Goal: Transaction & Acquisition: Purchase product/service

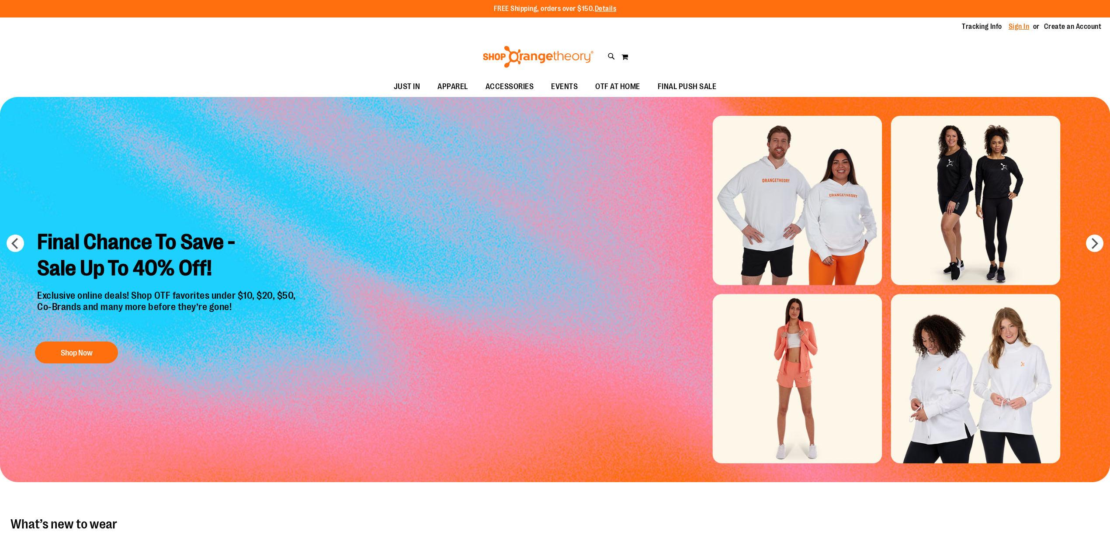
click at [1025, 27] on link "Sign In" at bounding box center [1018, 27] width 21 height 10
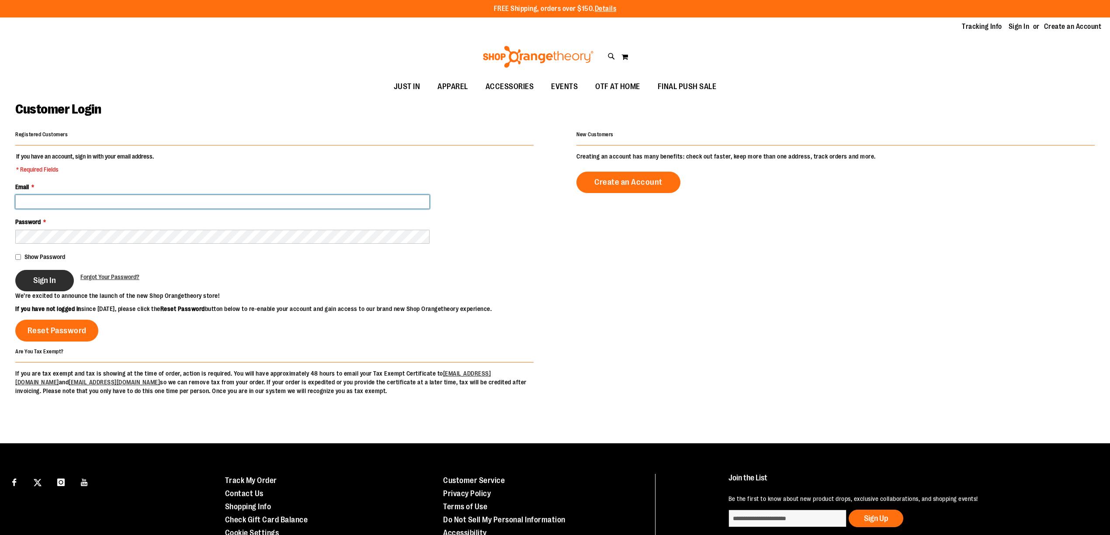
type input "**********"
click at [54, 279] on span "Sign In" at bounding box center [44, 281] width 23 height 10
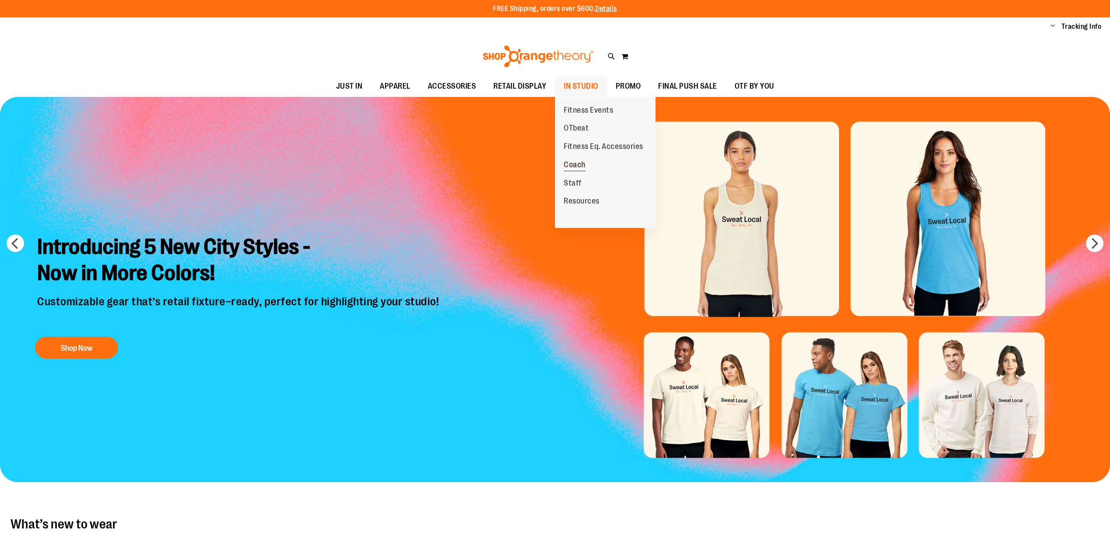
type input "**********"
click at [581, 167] on span "Coach" at bounding box center [575, 165] width 22 height 11
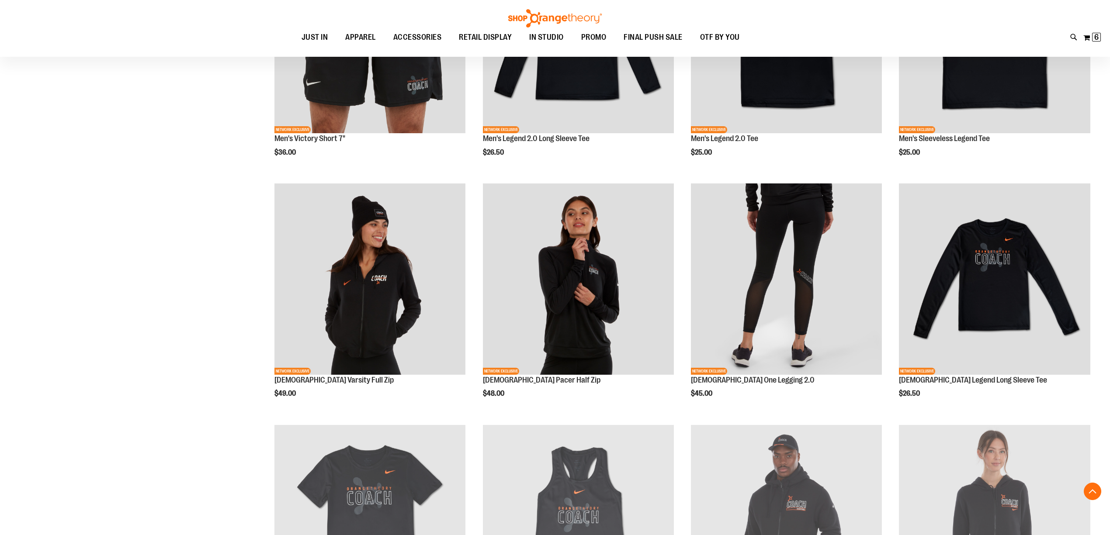
scroll to position [156, 0]
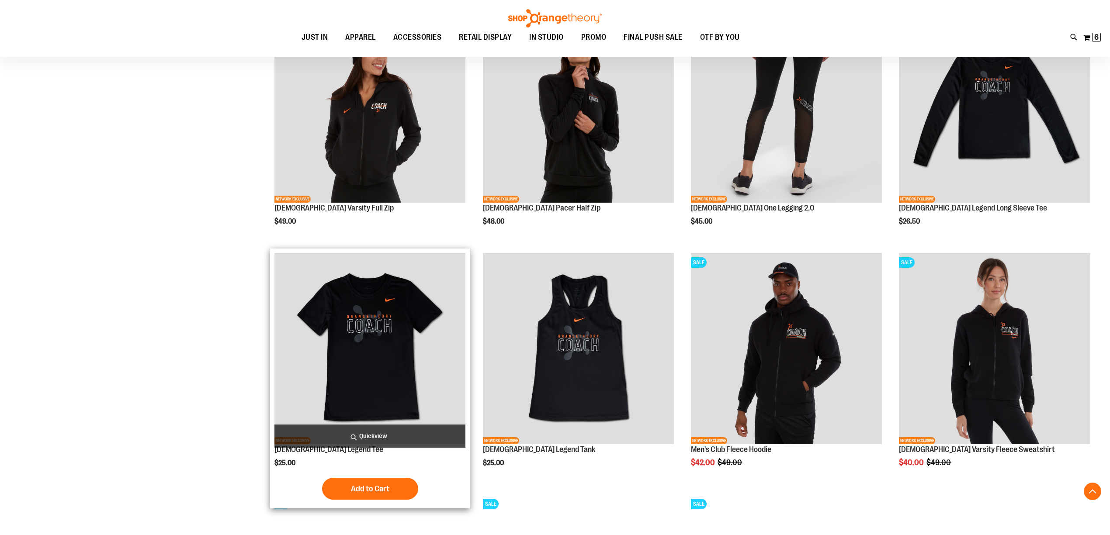
scroll to position [611, 0]
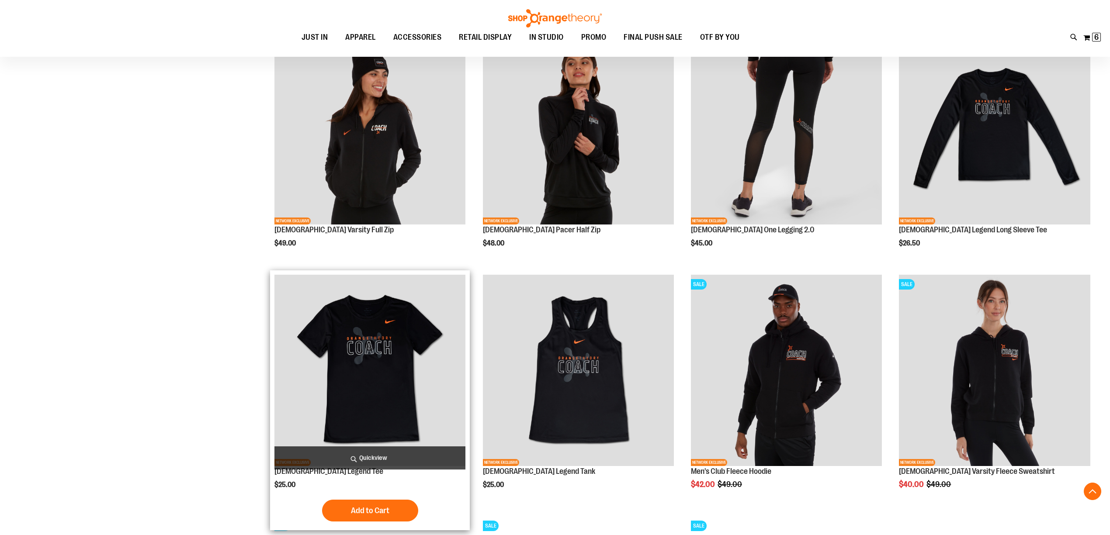
scroll to position [533, 0]
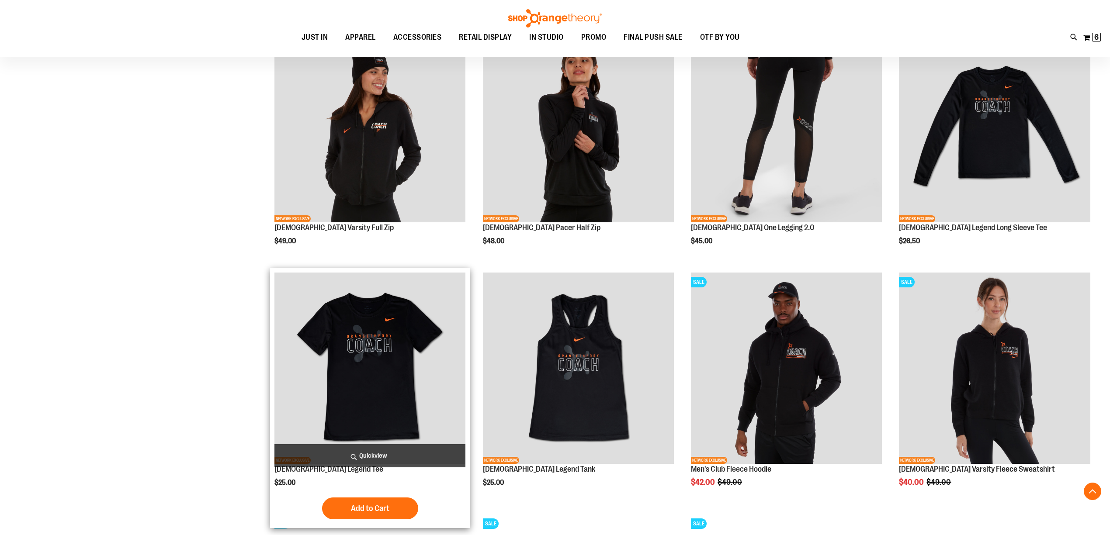
type input "**********"
click at [404, 346] on img "product" at bounding box center [369, 368] width 191 height 191
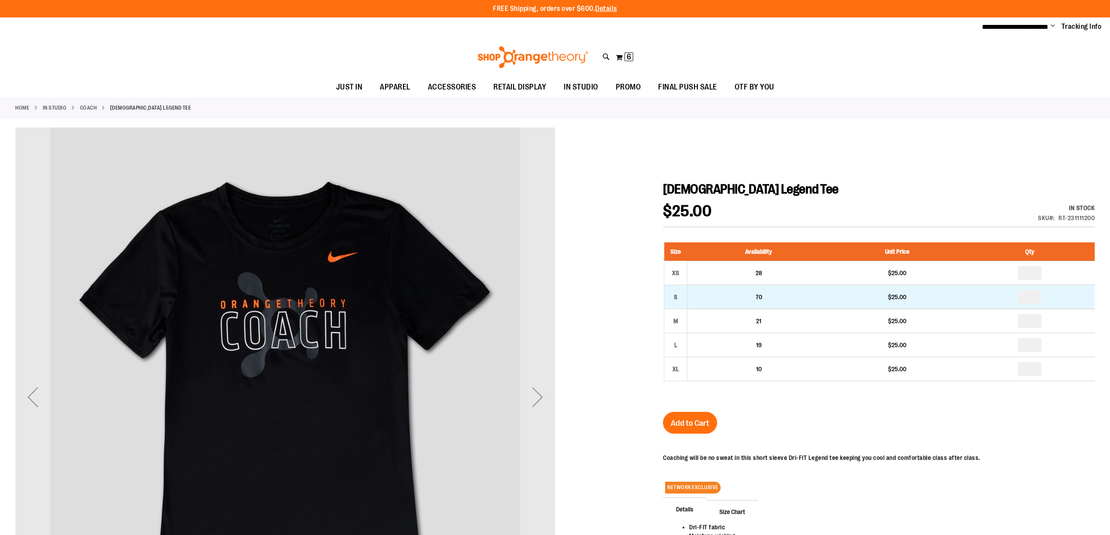
type input "**********"
click at [1037, 294] on input "number" at bounding box center [1029, 297] width 24 height 14
type input "*"
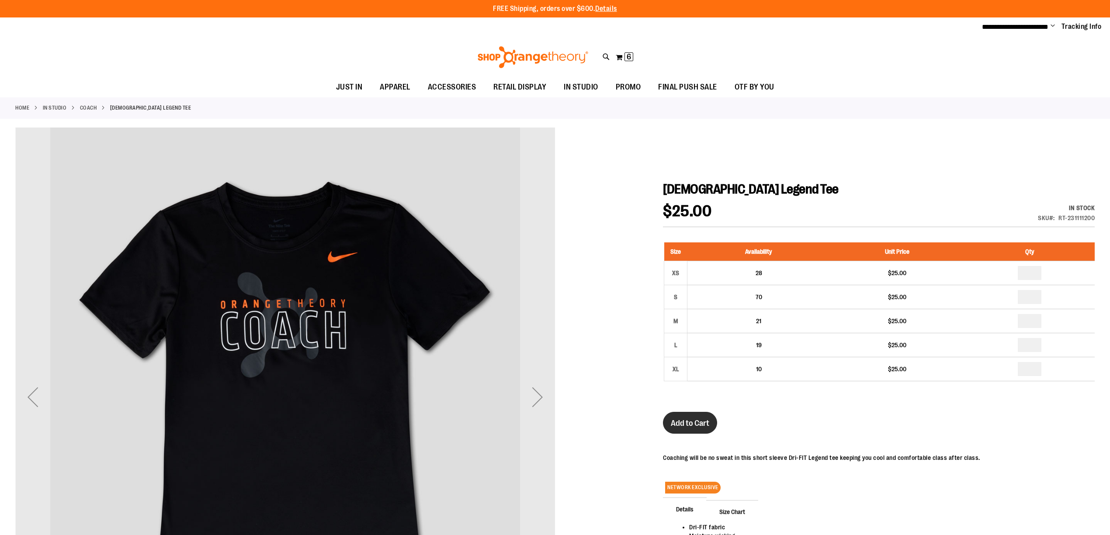
click at [701, 415] on button "Add to Cart" at bounding box center [690, 423] width 54 height 22
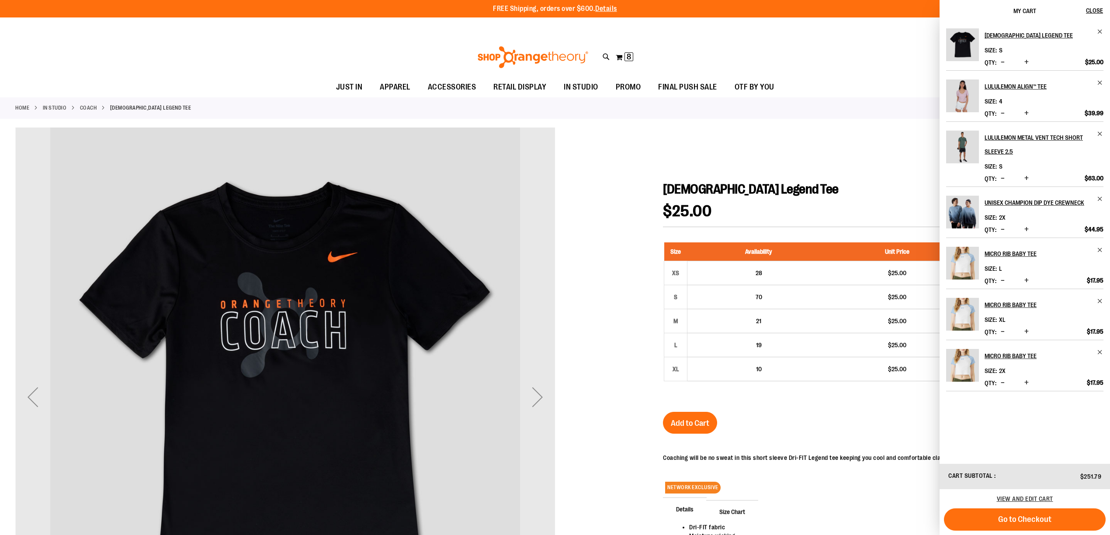
click at [909, 135] on div at bounding box center [554, 421] width 1079 height 587
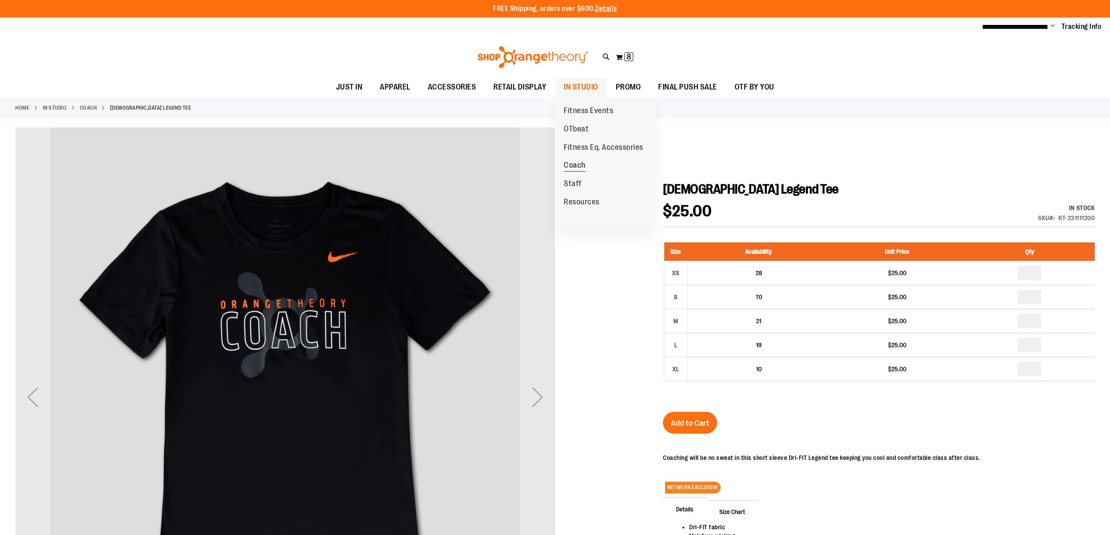
click at [580, 163] on span "Coach" at bounding box center [575, 166] width 22 height 11
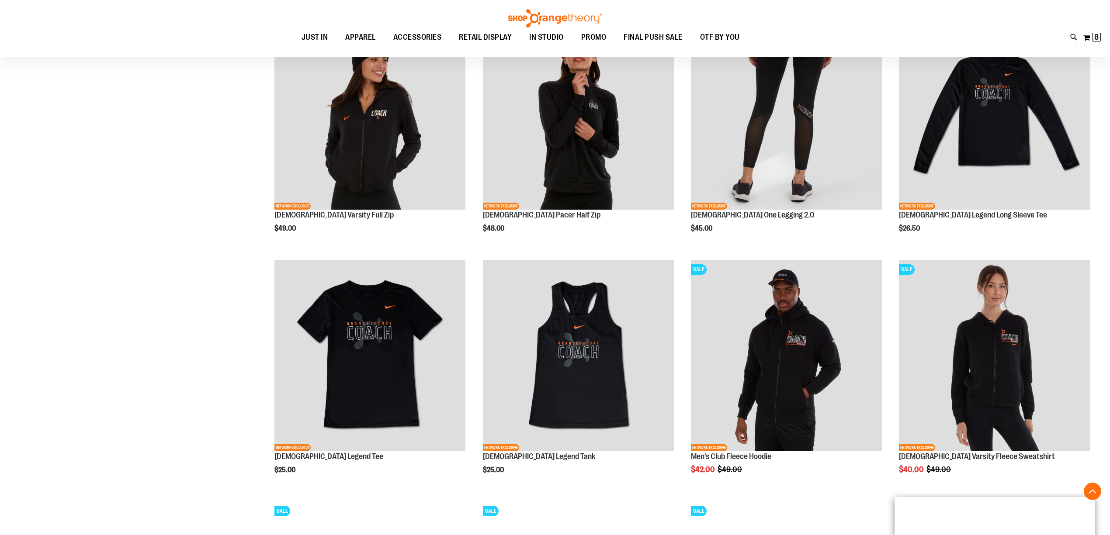
scroll to position [446, 0]
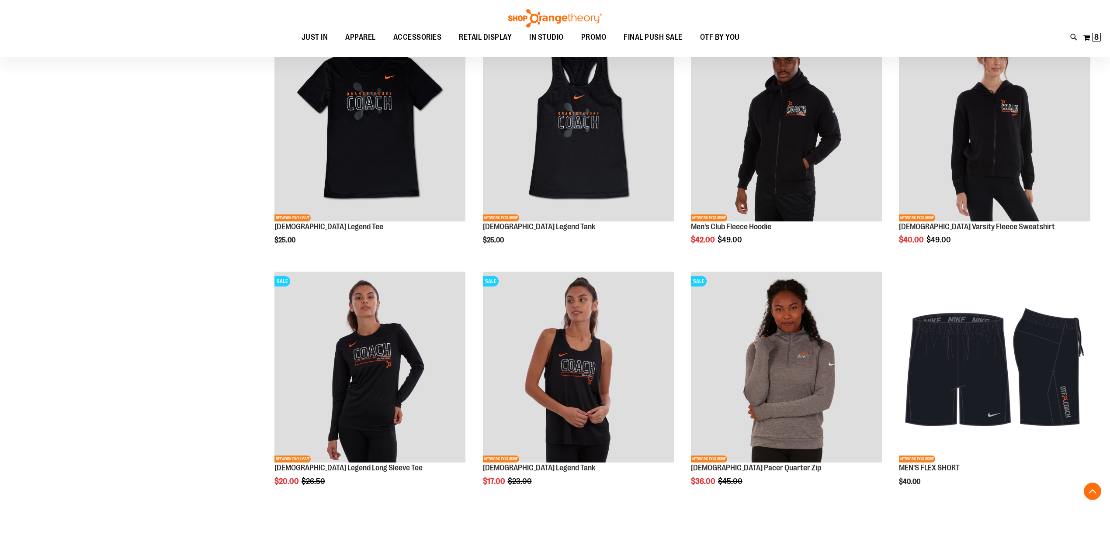
scroll to position [815, 0]
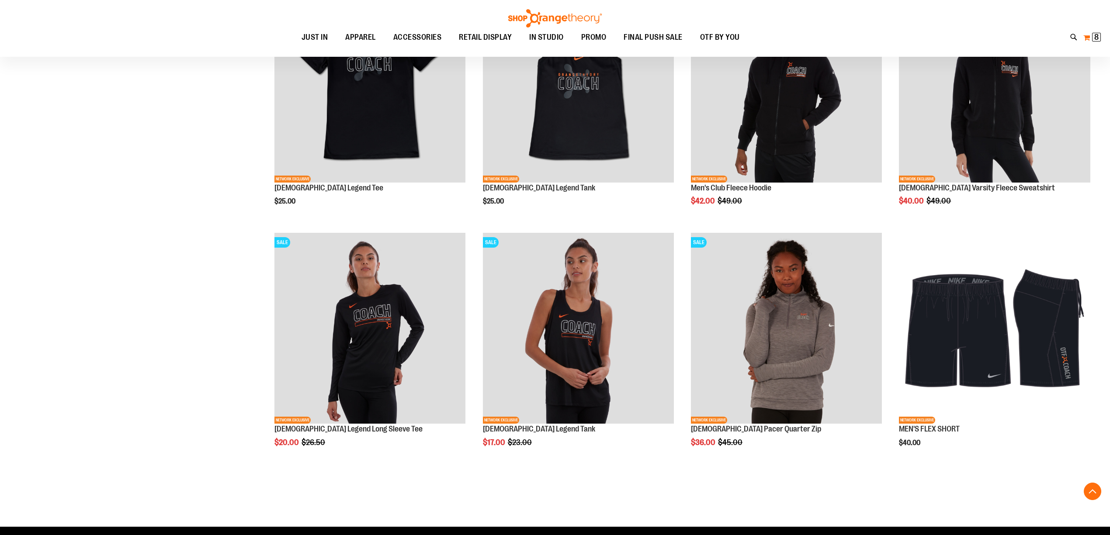
type input "**********"
click at [1098, 42] on button "My Cart 8 8 items" at bounding box center [1091, 38] width 18 height 14
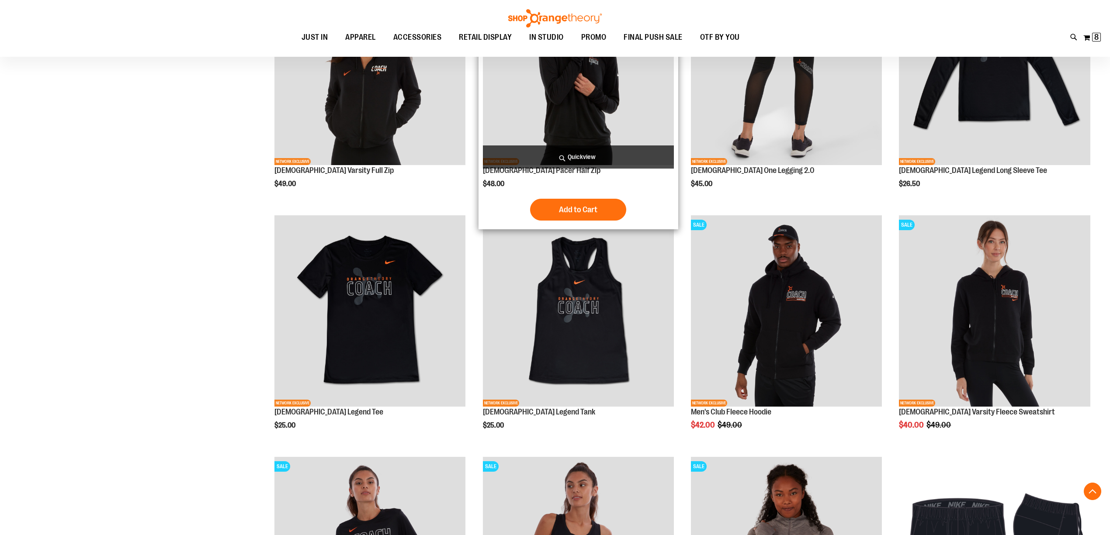
scroll to position [582, 0]
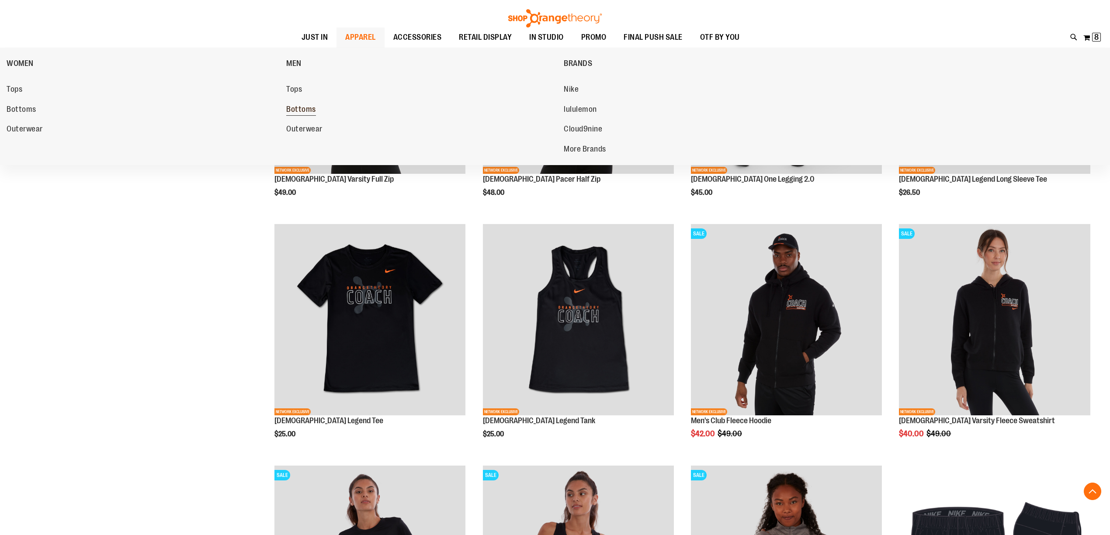
click at [308, 114] on span "Bottoms" at bounding box center [301, 110] width 30 height 11
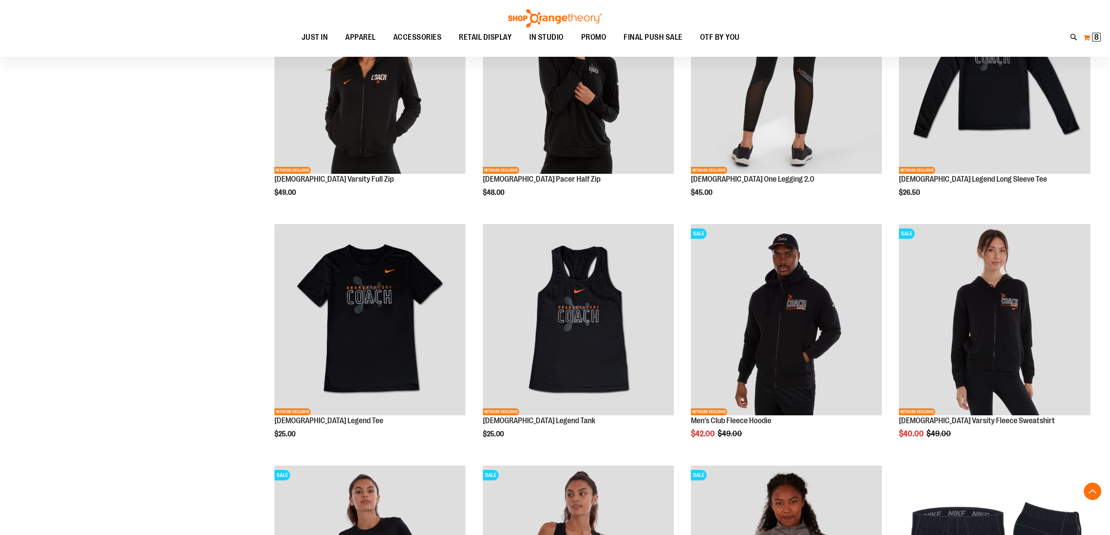
click at [1094, 36] on span "8" at bounding box center [1096, 37] width 4 height 9
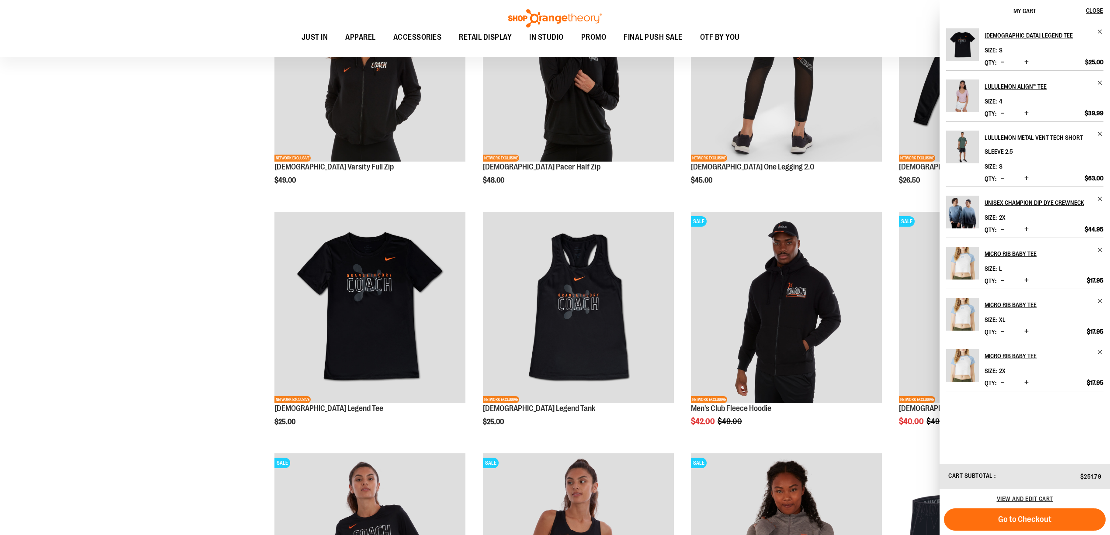
scroll to position [465, 0]
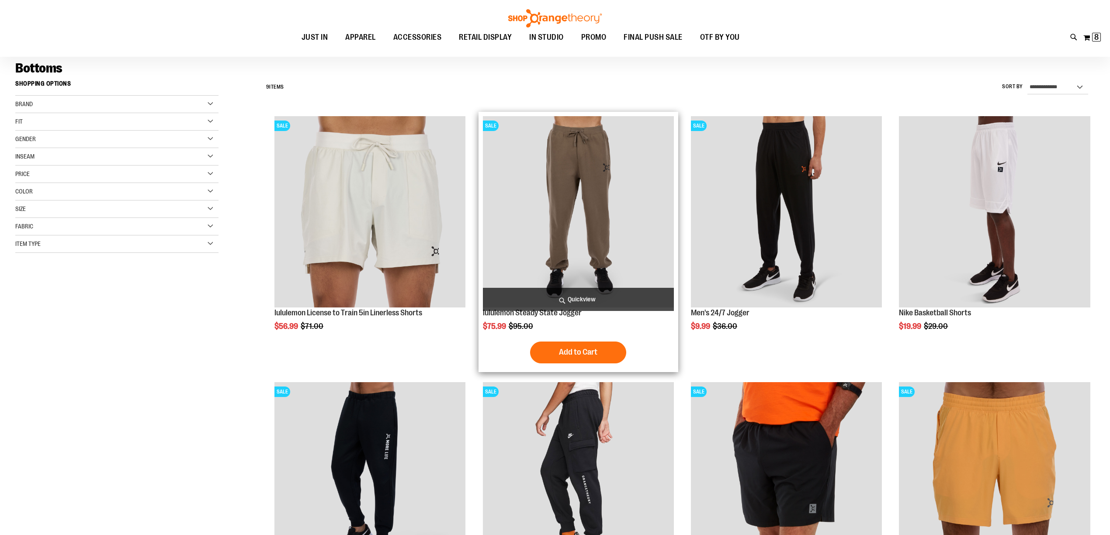
scroll to position [116, 0]
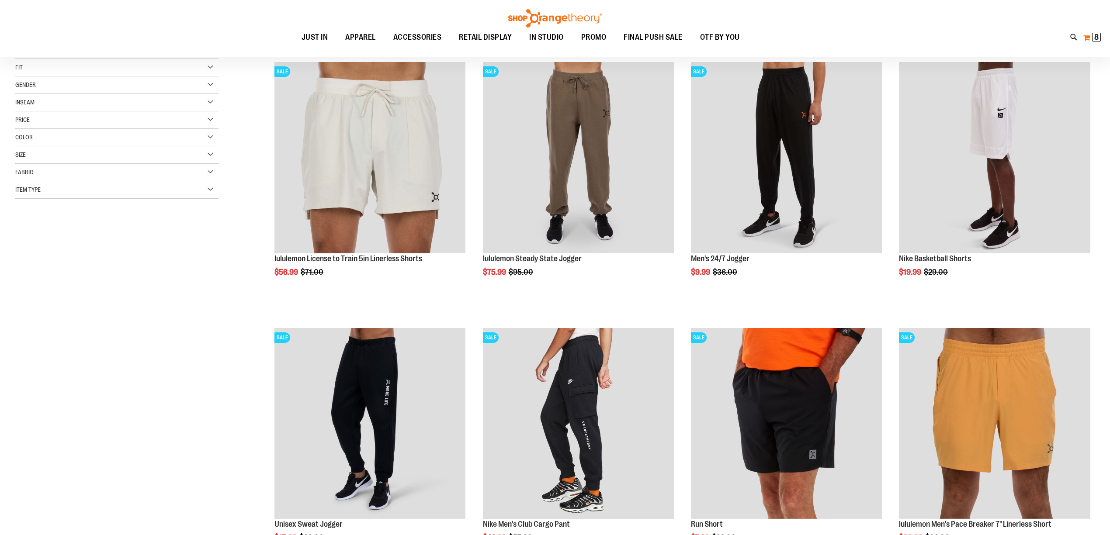
type input "**********"
click at [1093, 33] on span "8 8 items" at bounding box center [1096, 37] width 9 height 9
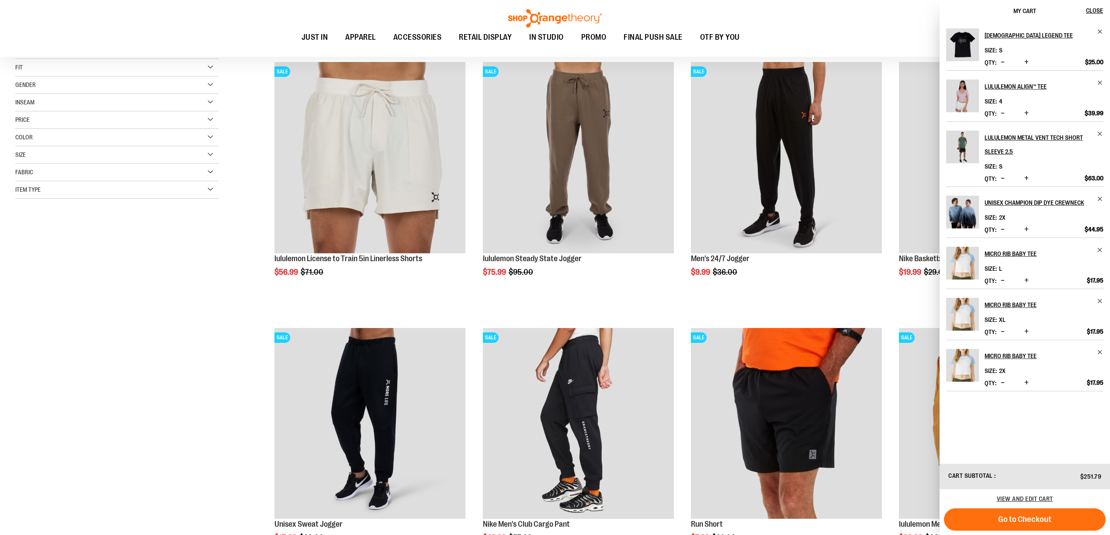
click at [898, 28] on ul "JUST IN JUST IN Balanced Basics New for Women New for Men New Accessories New B…" at bounding box center [520, 38] width 1001 height 20
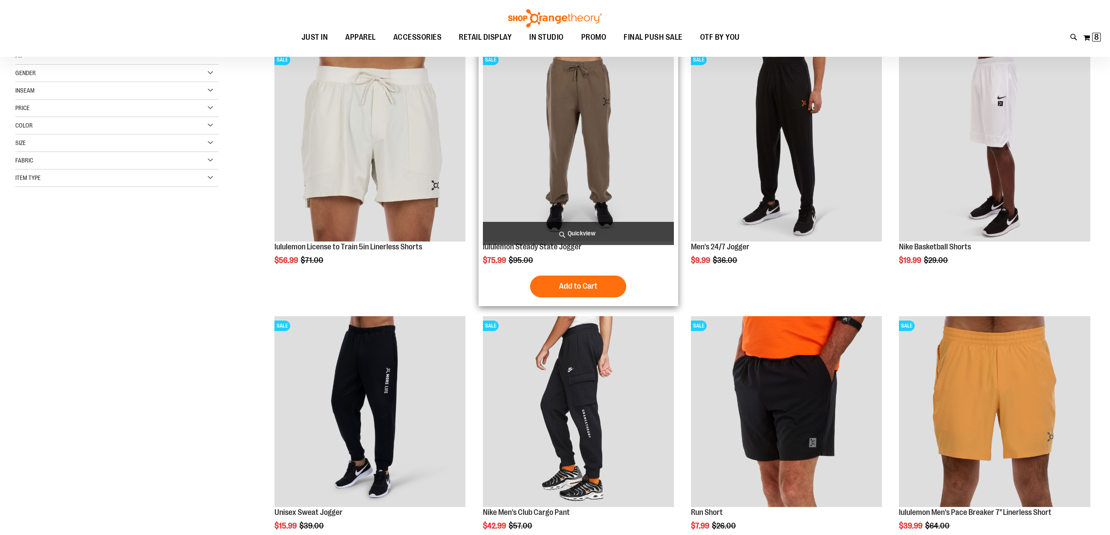
scroll to position [39, 0]
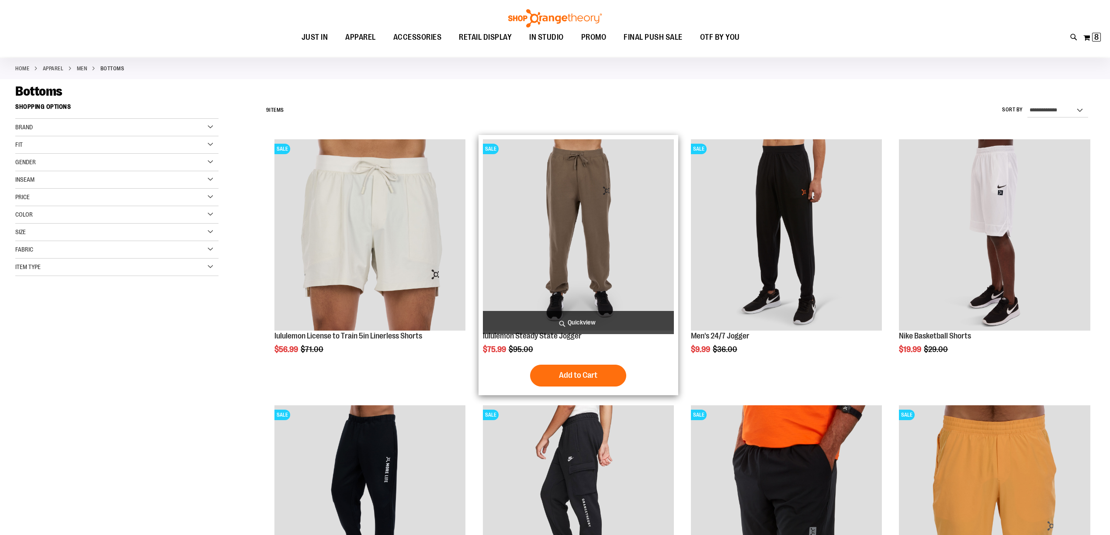
click at [565, 212] on img "product" at bounding box center [578, 234] width 191 height 191
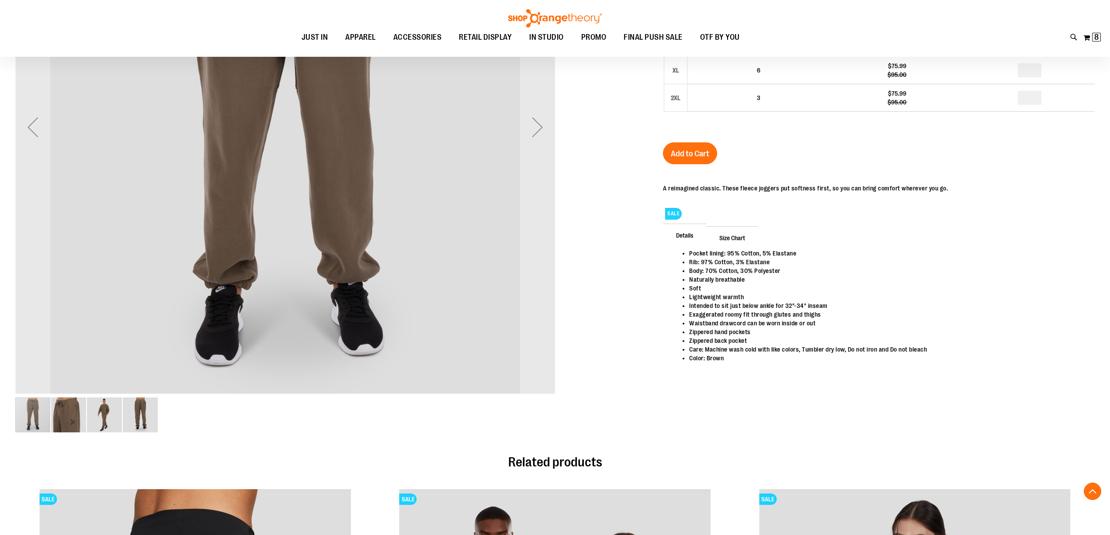
scroll to position [271, 0]
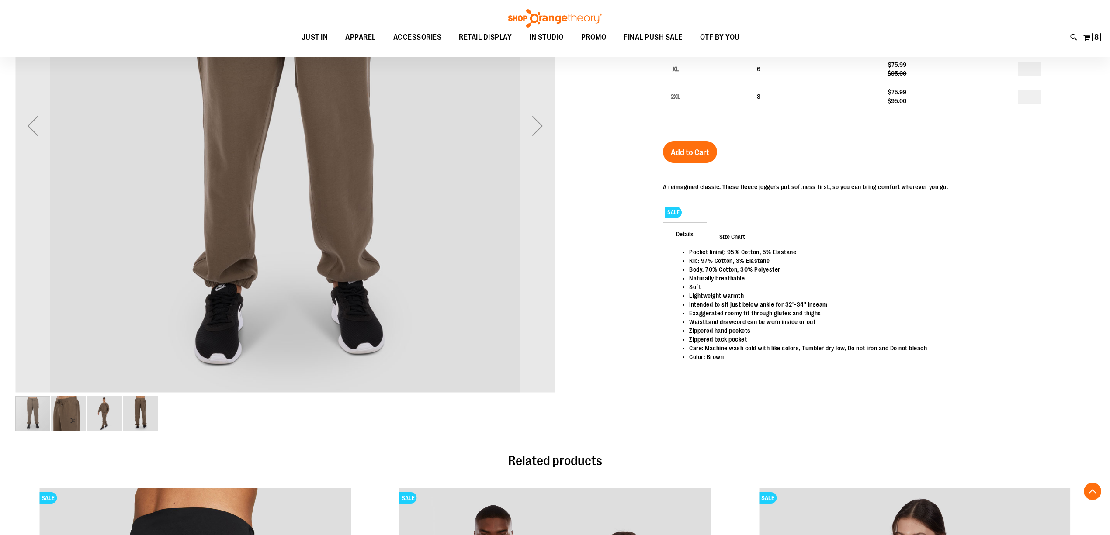
type input "**********"
click at [102, 419] on img "image 3 of 4" at bounding box center [104, 413] width 35 height 35
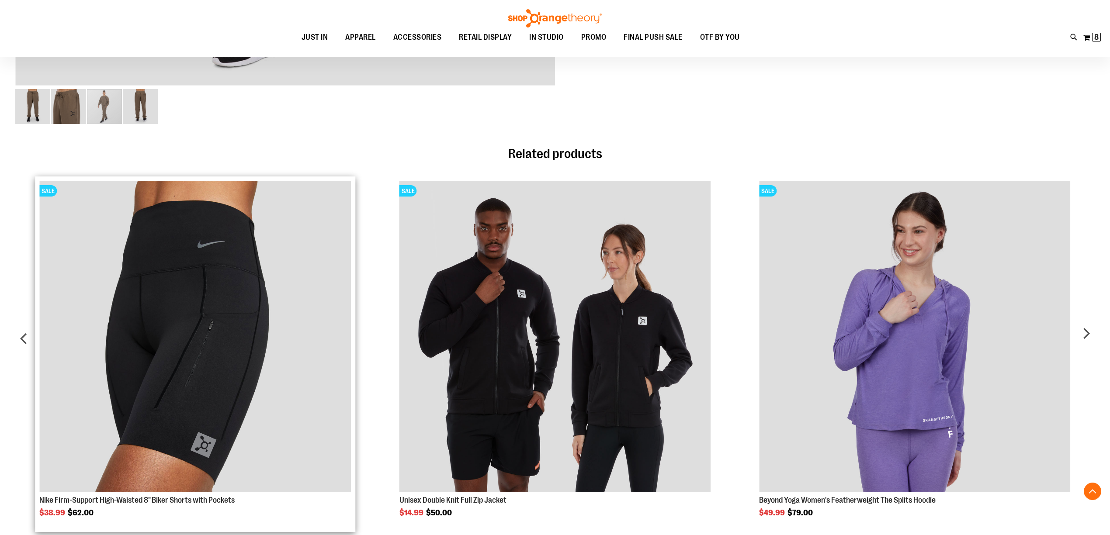
scroll to position [582, 0]
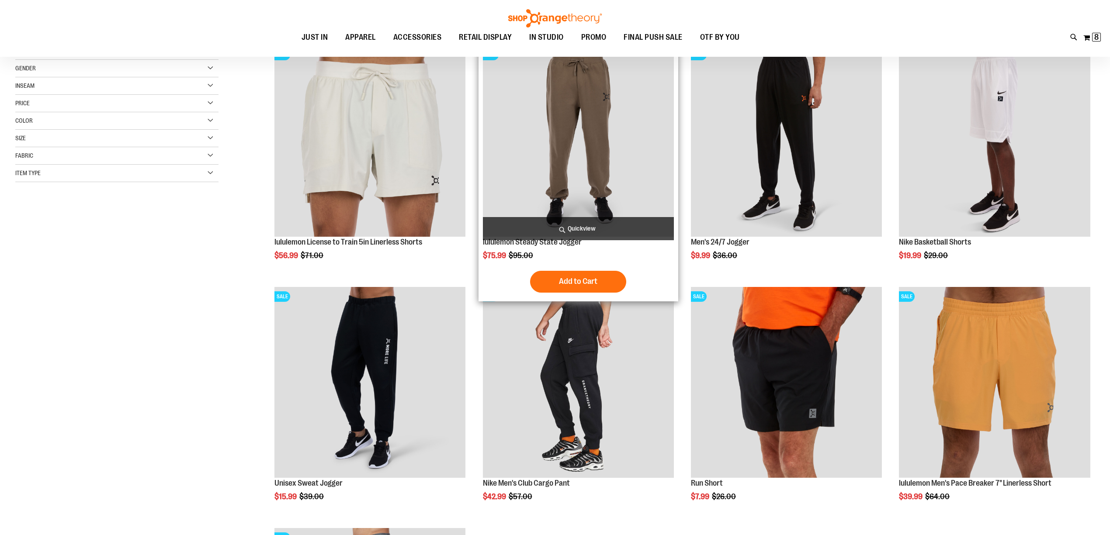
scroll to position [15, 0]
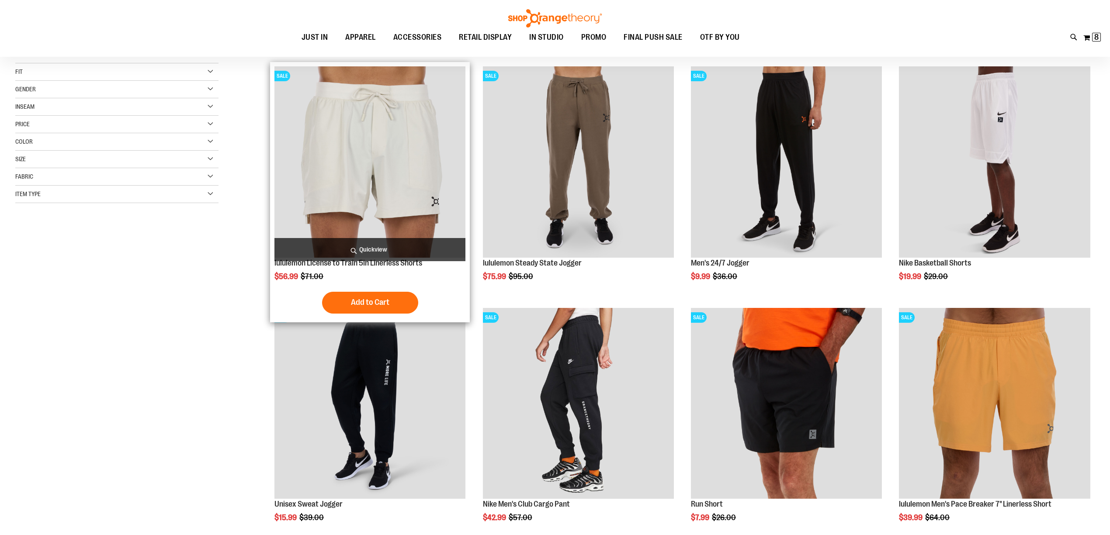
type input "**********"
click at [376, 163] on img "product" at bounding box center [369, 161] width 191 height 191
click at [393, 166] on img "product" at bounding box center [369, 161] width 191 height 191
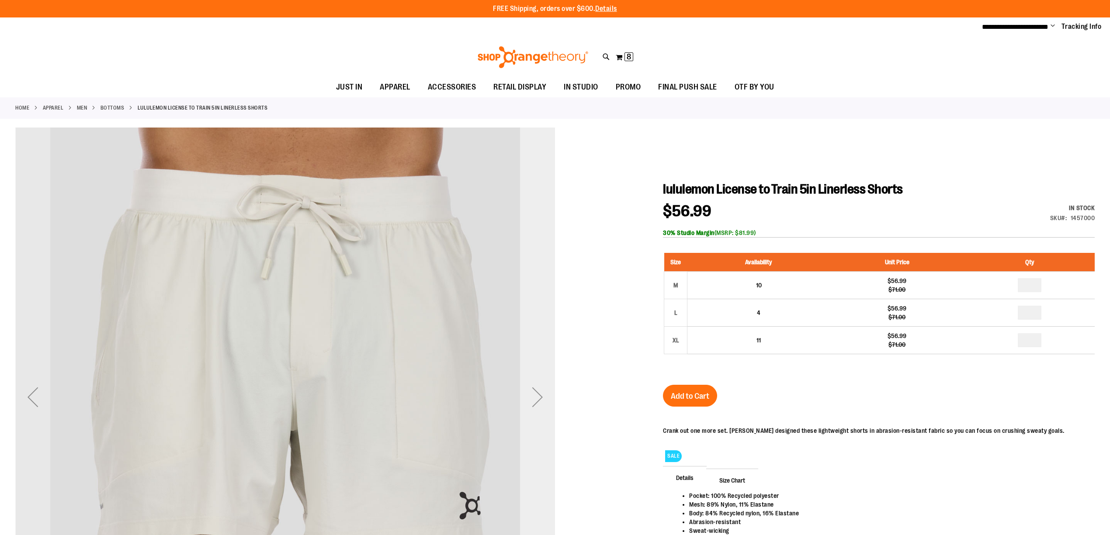
type input "**********"
click at [541, 373] on div "Next" at bounding box center [537, 397] width 35 height 539
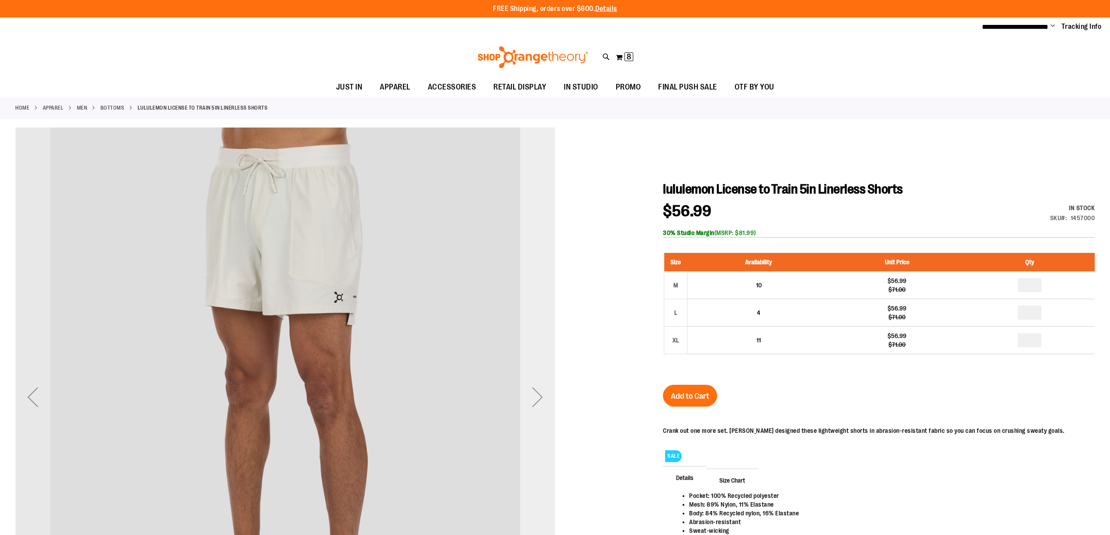
click at [535, 364] on div "Next" at bounding box center [537, 397] width 35 height 539
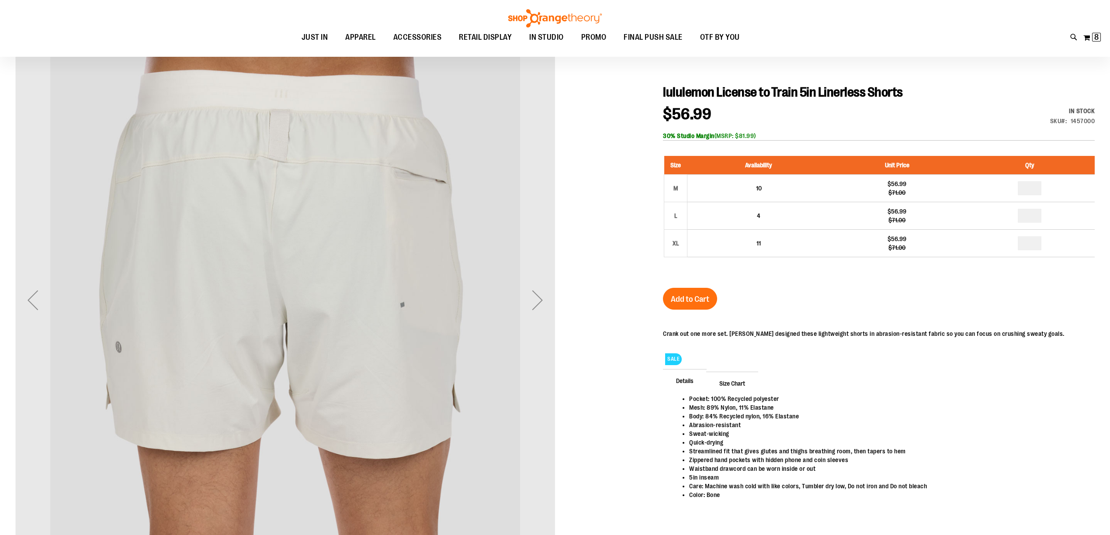
scroll to position [77, 0]
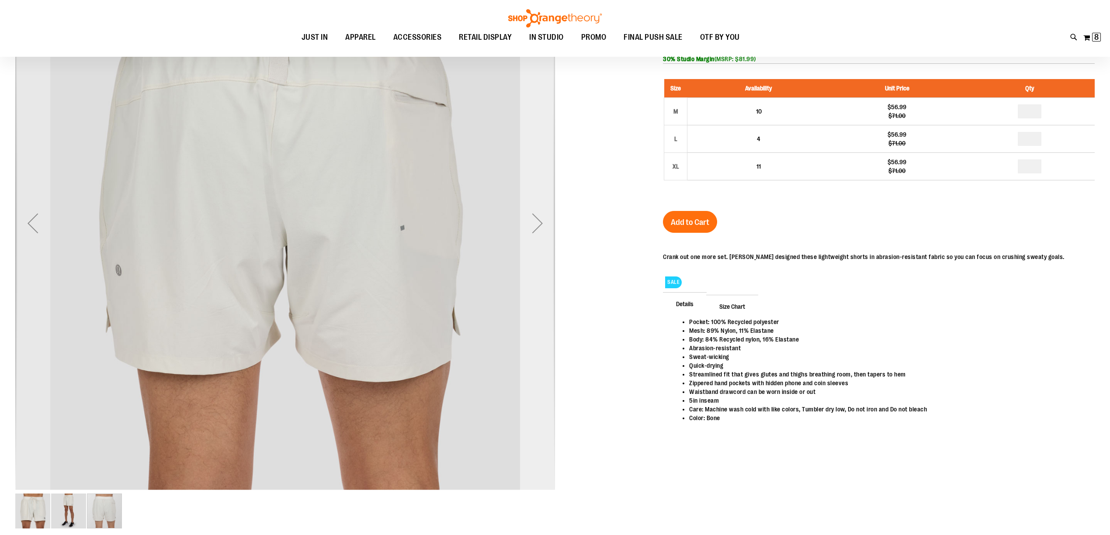
click at [533, 206] on div "Next" at bounding box center [537, 223] width 35 height 35
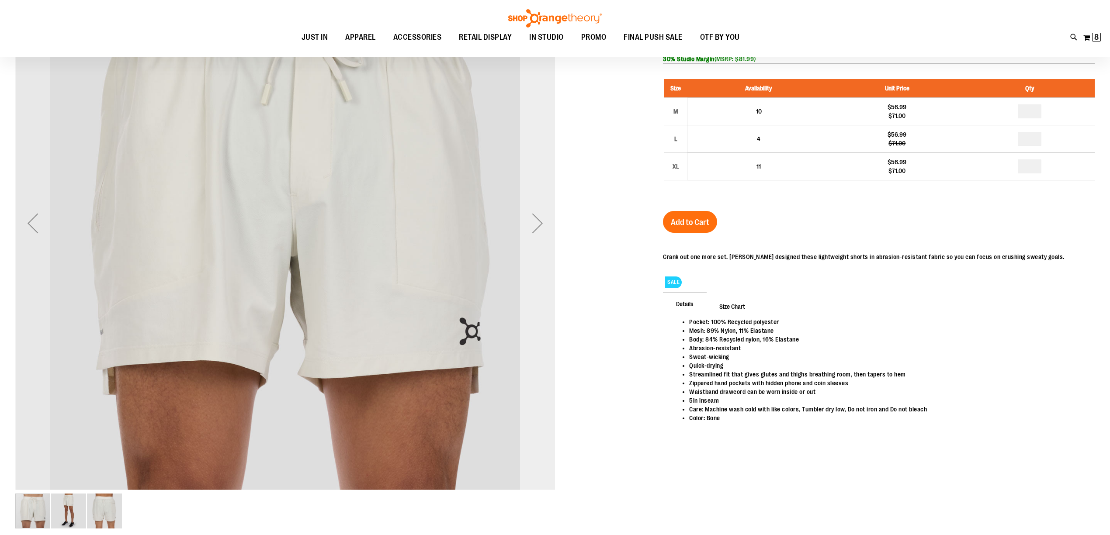
click at [536, 203] on div "Next" at bounding box center [537, 222] width 35 height 539
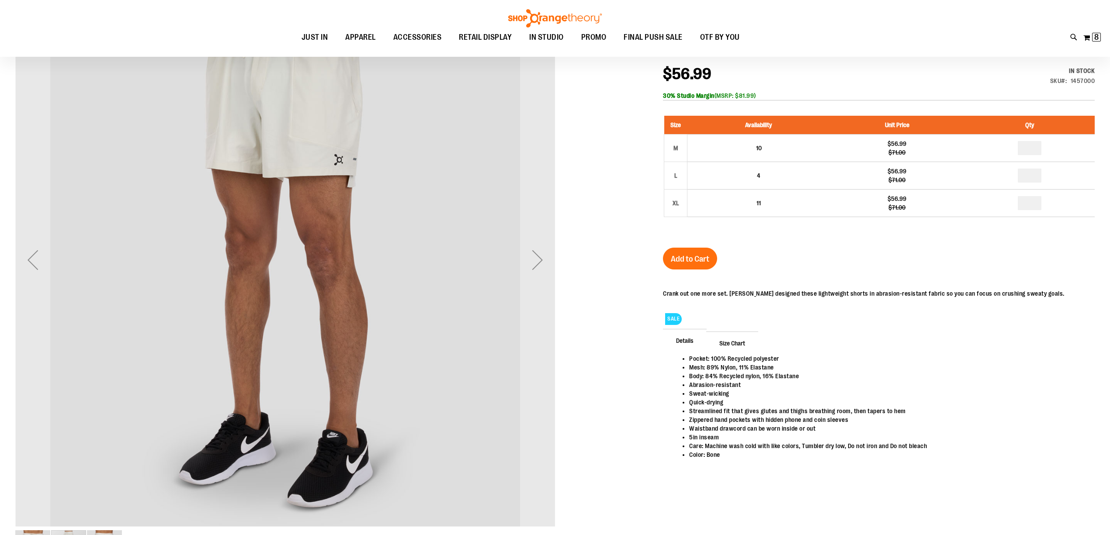
scroll to position [0, 0]
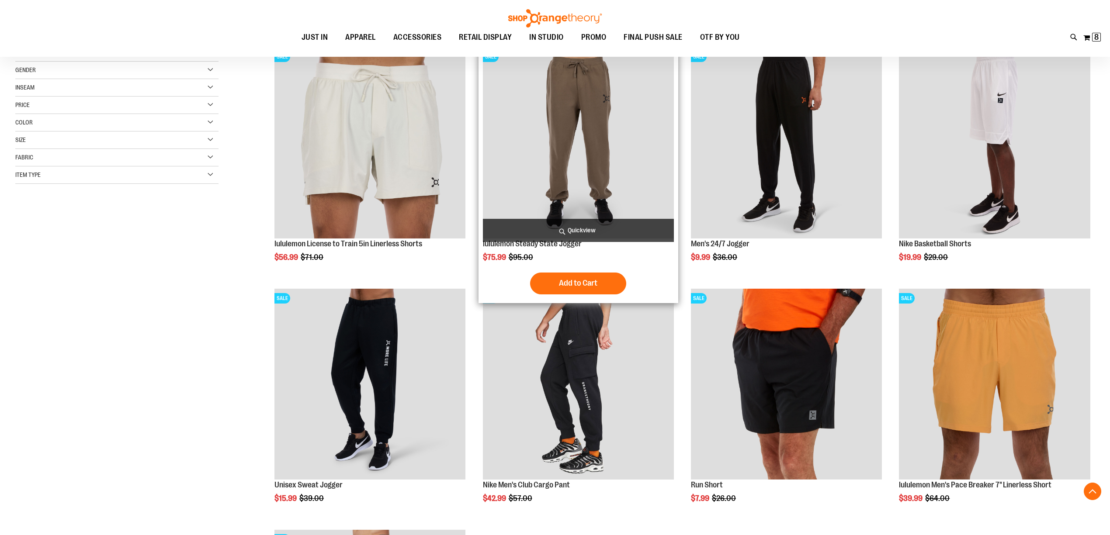
scroll to position [19, 0]
